Goal: Transaction & Acquisition: Purchase product/service

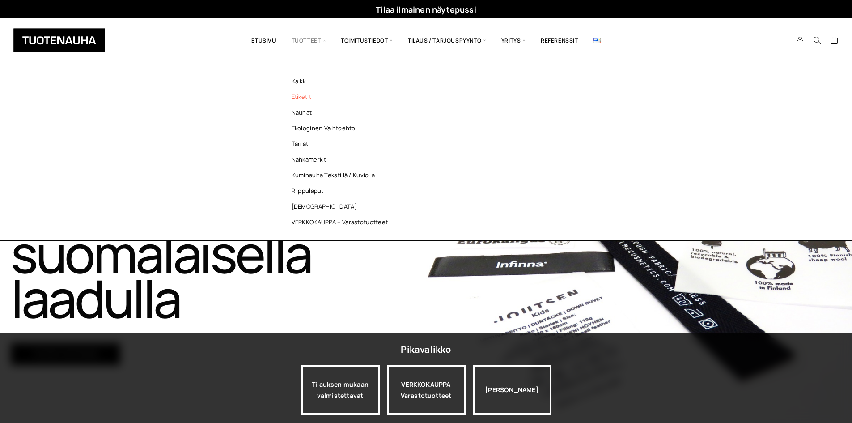
click at [311, 91] on link "Etiketit" at bounding box center [342, 97] width 130 height 16
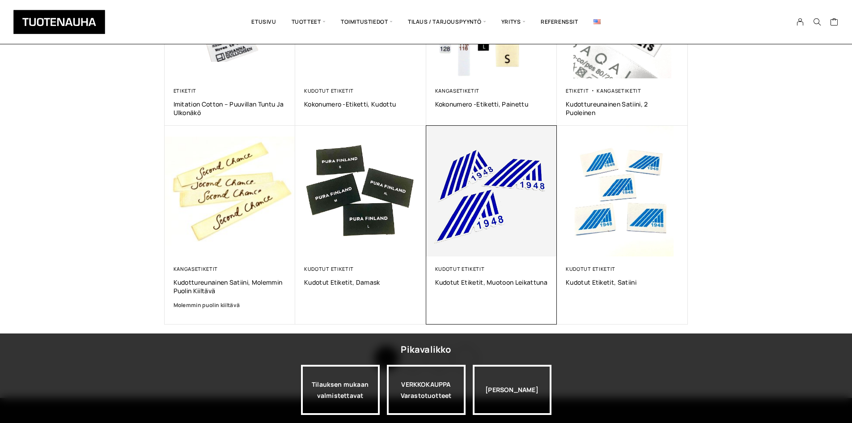
scroll to position [492, 0]
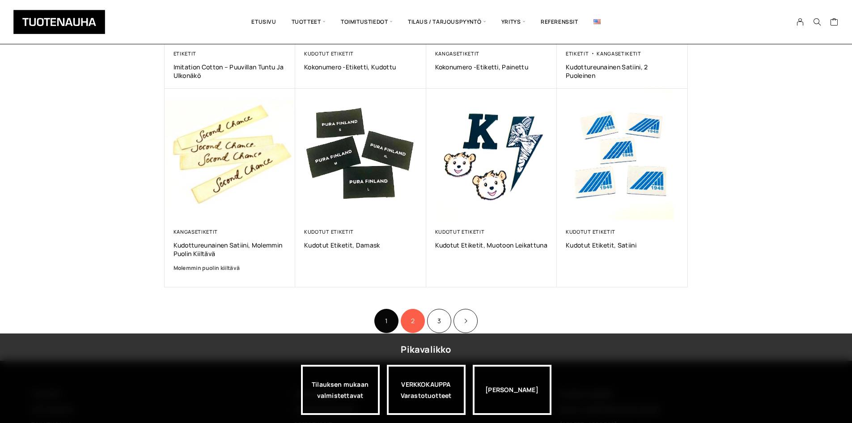
click at [410, 328] on link "2" at bounding box center [413, 321] width 24 height 24
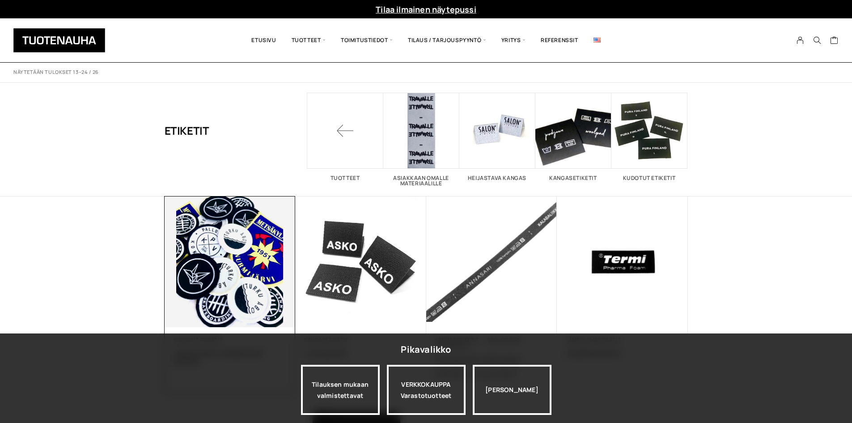
click at [244, 245] on img at bounding box center [230, 261] width 131 height 131
